Goal: Transaction & Acquisition: Download file/media

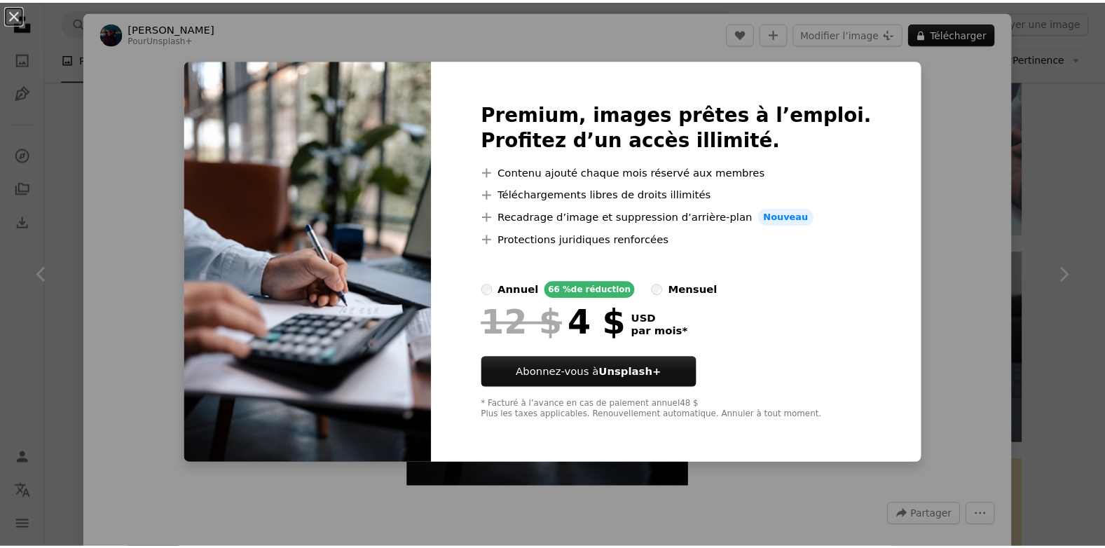
scroll to position [700, 0]
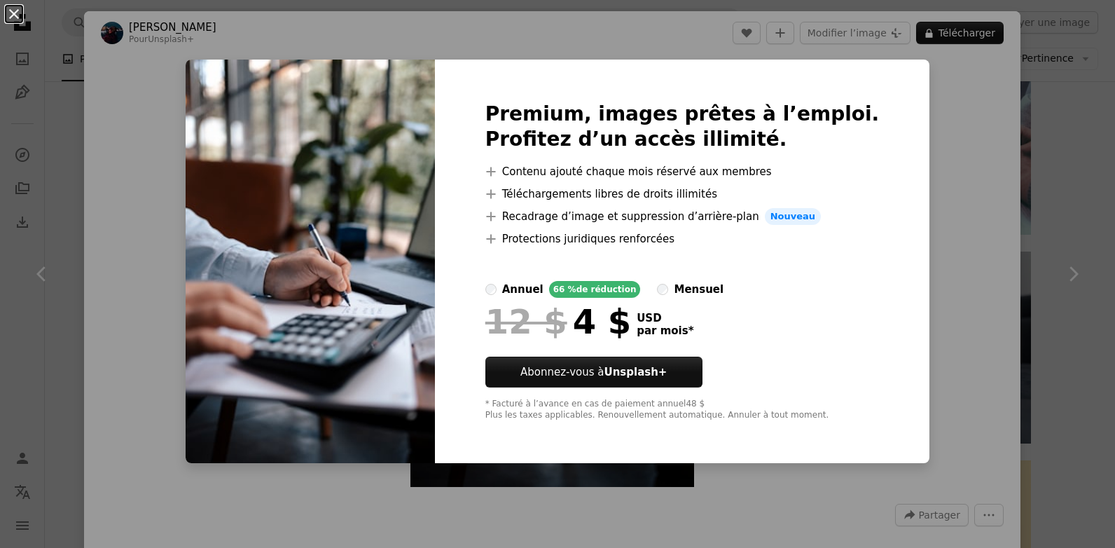
click at [20, 20] on button "An X shape" at bounding box center [14, 14] width 17 height 17
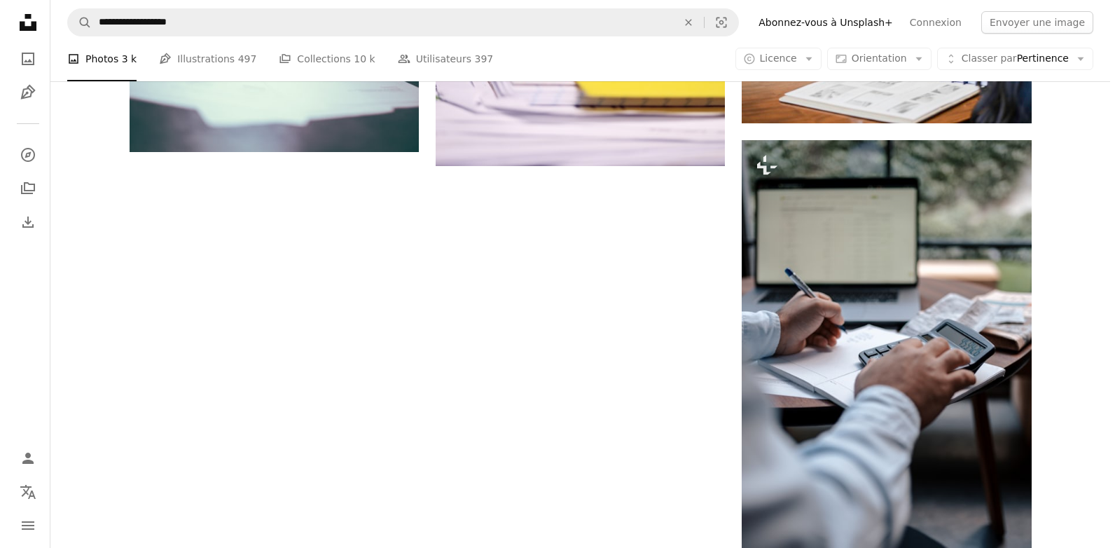
scroll to position [1681, 0]
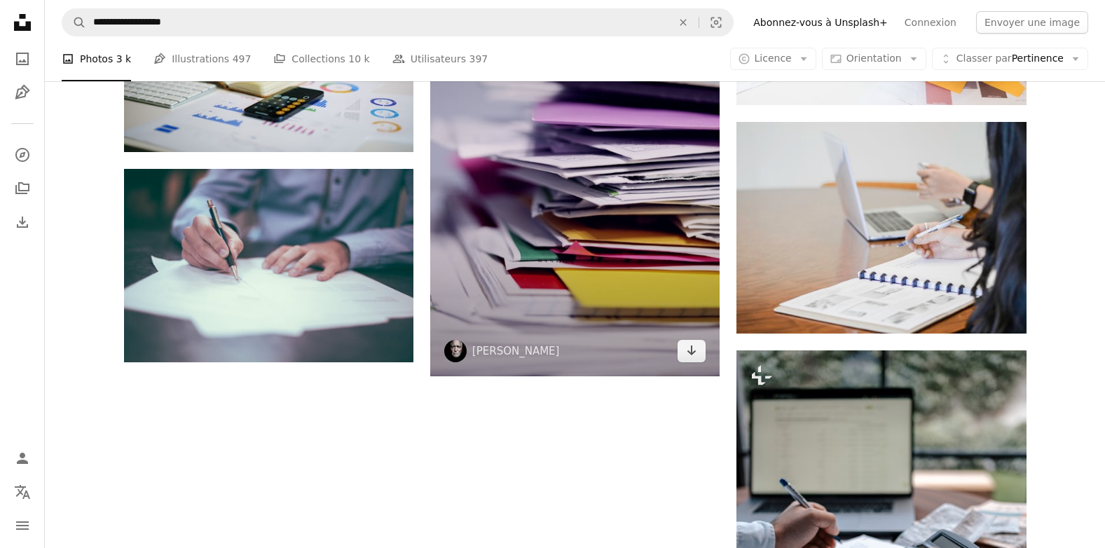
click at [625, 221] on img at bounding box center [574, 159] width 289 height 434
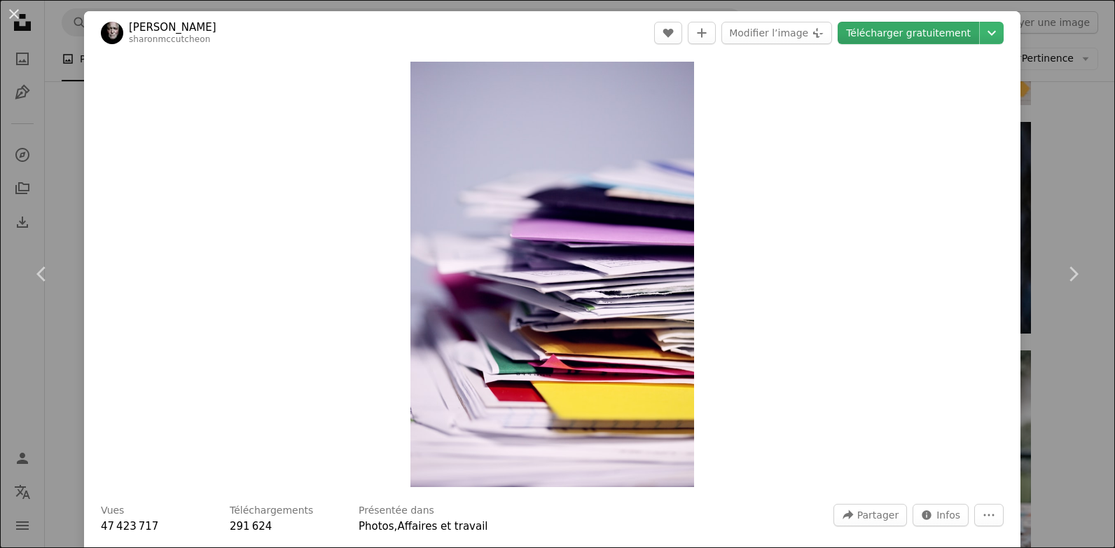
click at [872, 38] on link "Télécharger gratuitement" at bounding box center [908, 33] width 141 height 22
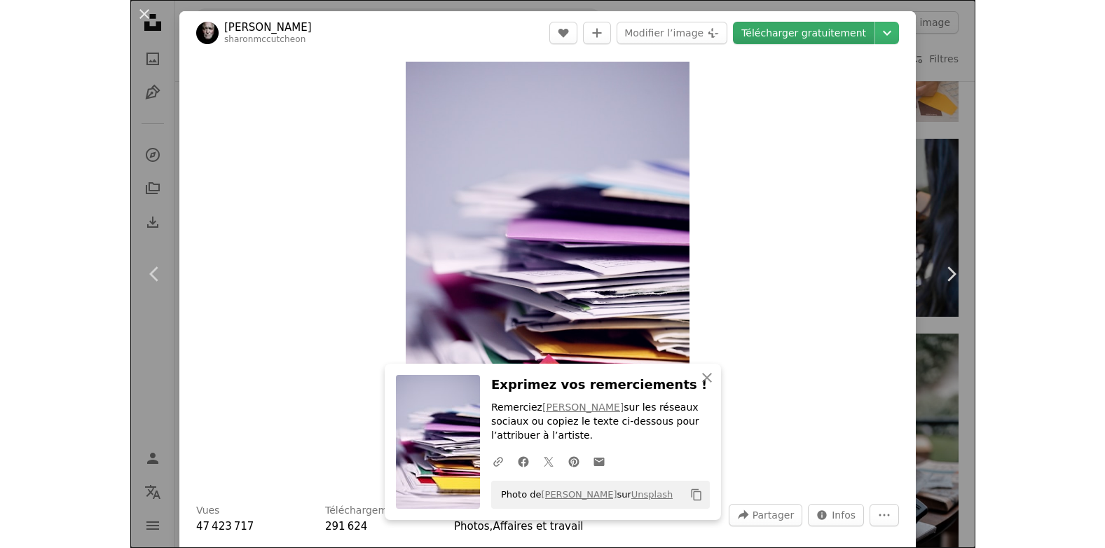
scroll to position [1681, 0]
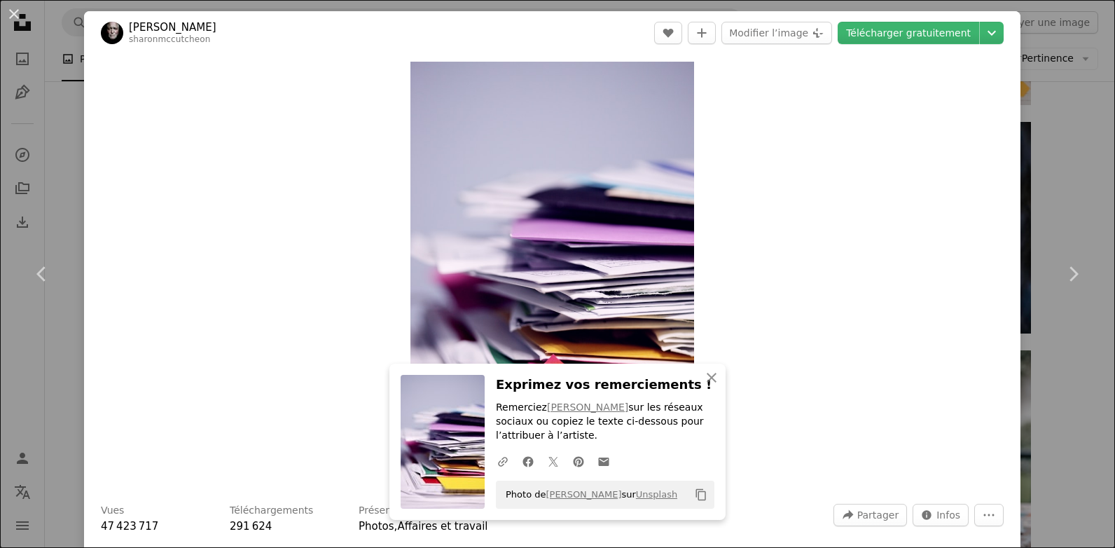
click at [1067, 112] on div "An X shape Chevron left Chevron right An X shape Fermer Exprimez vos remercieme…" at bounding box center [557, 274] width 1115 height 548
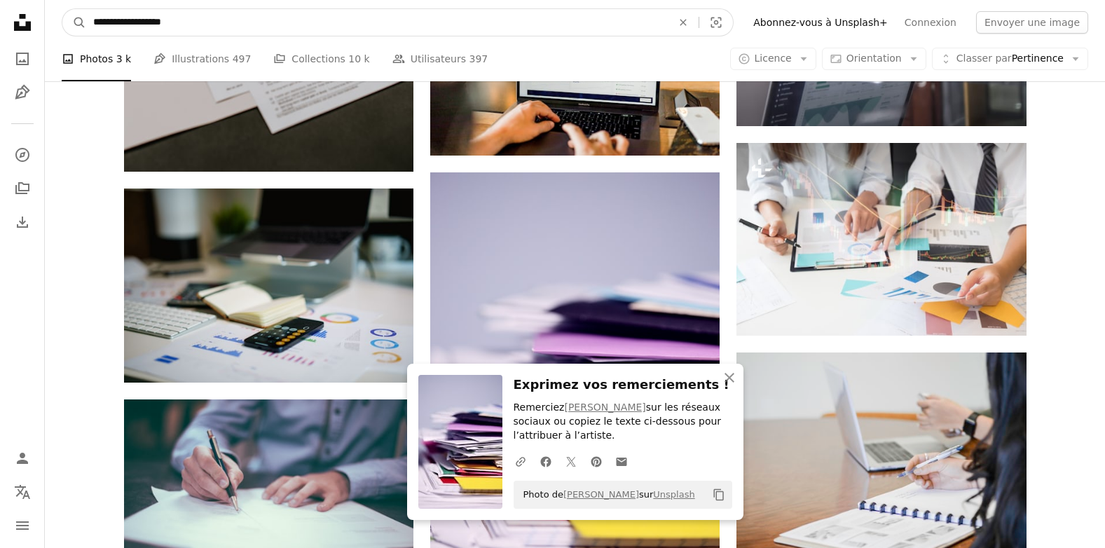
drag, startPoint x: 348, startPoint y: 34, endPoint x: 34, endPoint y: -4, distance: 316.7
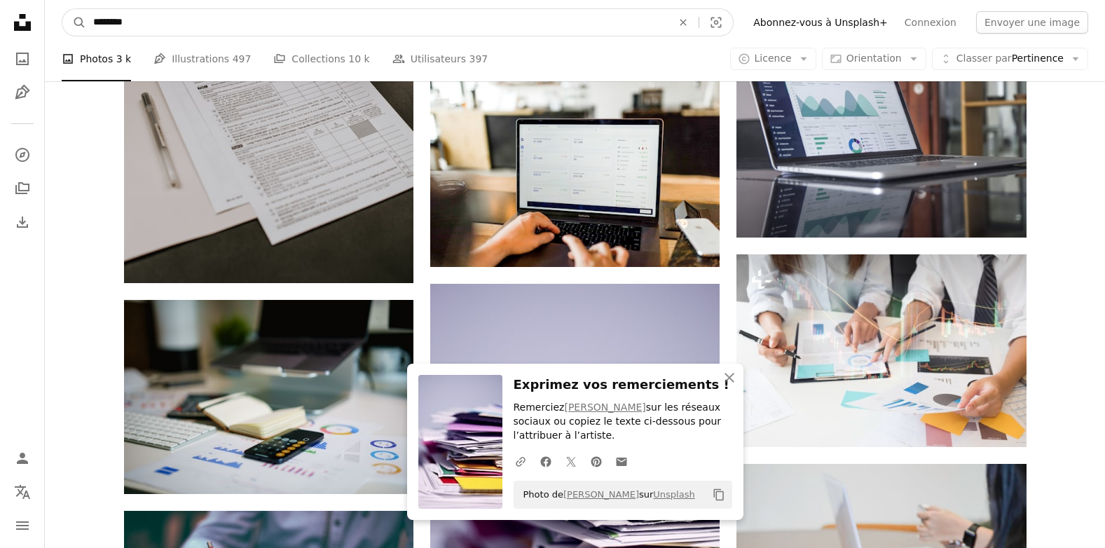
type input "*********"
click button "A magnifying glass" at bounding box center [74, 22] width 24 height 27
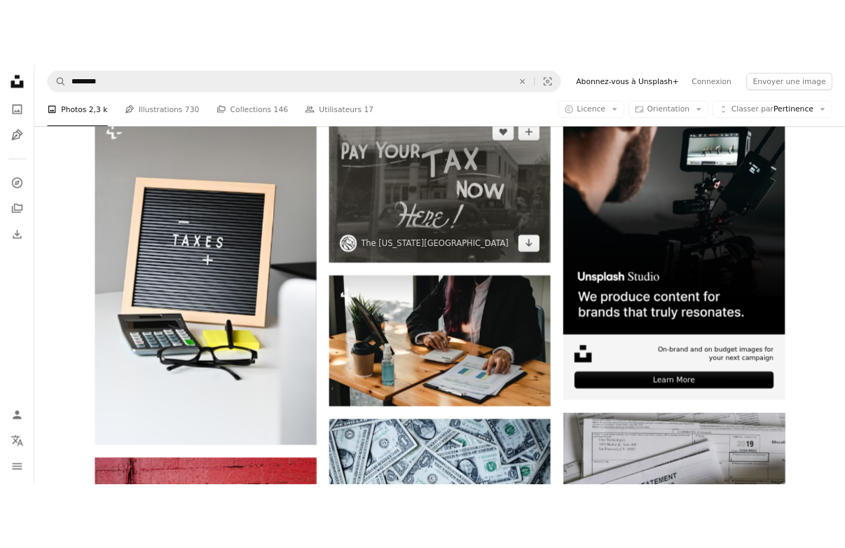
scroll to position [210, 0]
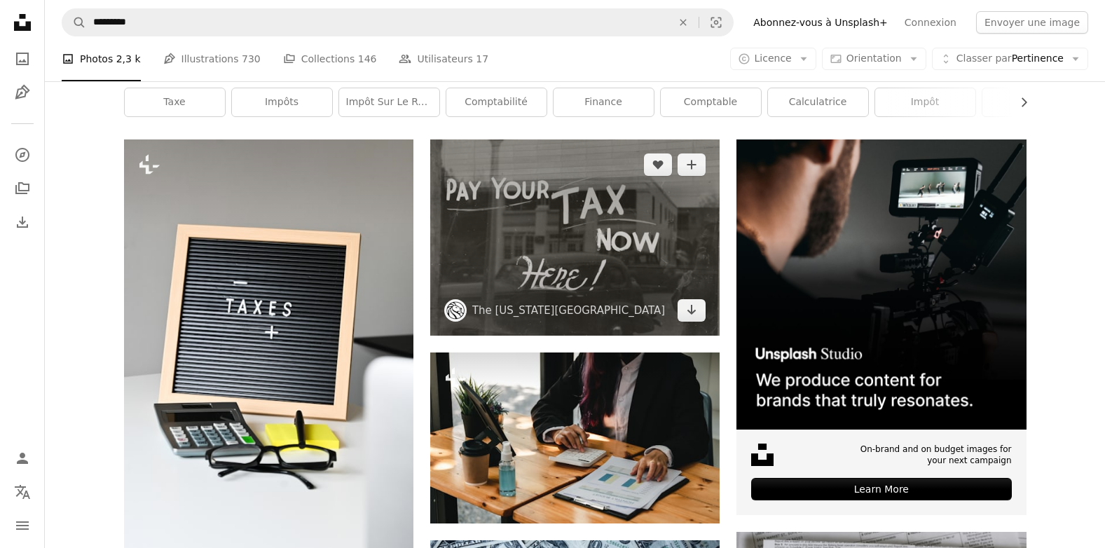
click at [534, 265] on img at bounding box center [574, 236] width 289 height 195
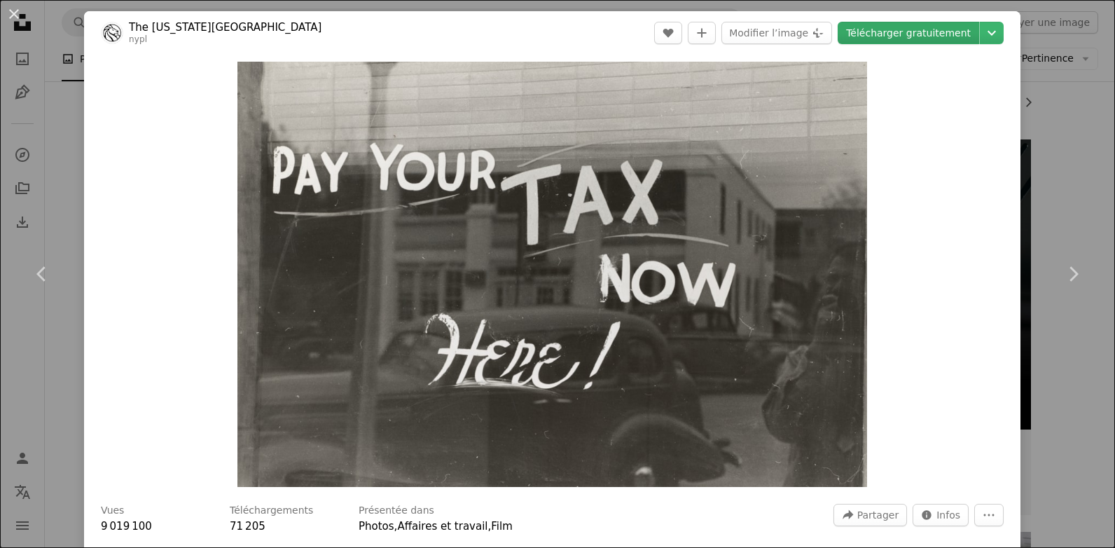
click at [874, 34] on link "Télécharger gratuitement" at bounding box center [908, 33] width 141 height 22
